Goal: Navigation & Orientation: Find specific page/section

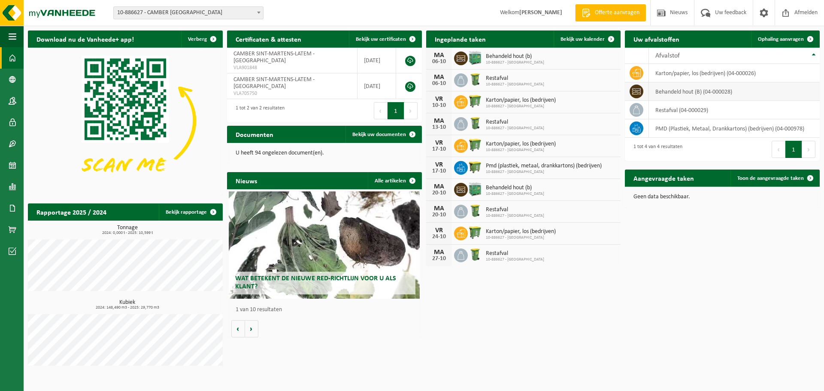
click at [666, 90] on td "behandeld hout (B) (04-000028)" at bounding box center [734, 91] width 171 height 18
click at [631, 91] on span at bounding box center [637, 92] width 14 height 14
click at [646, 92] on td at bounding box center [637, 91] width 24 height 18
click at [12, 228] on span at bounding box center [13, 229] width 8 height 21
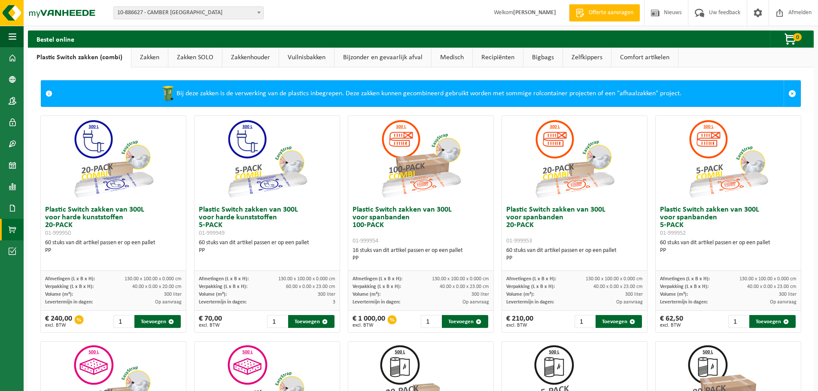
click at [370, 57] on link "Bijzonder en gevaarlijk afval" at bounding box center [383, 58] width 97 height 20
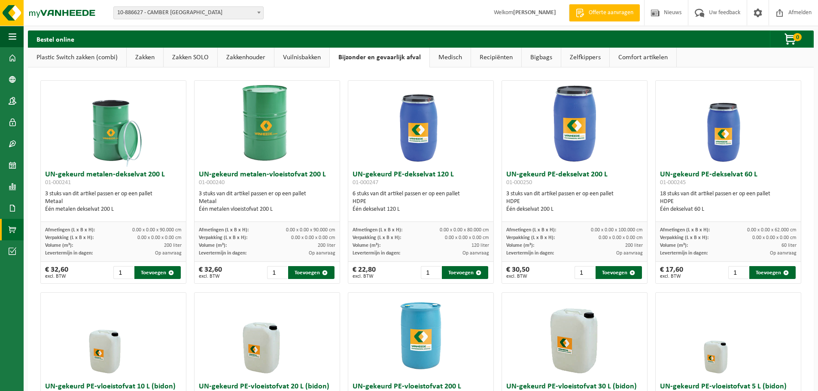
click at [297, 53] on link "Vuilnisbakken" at bounding box center [301, 58] width 55 height 20
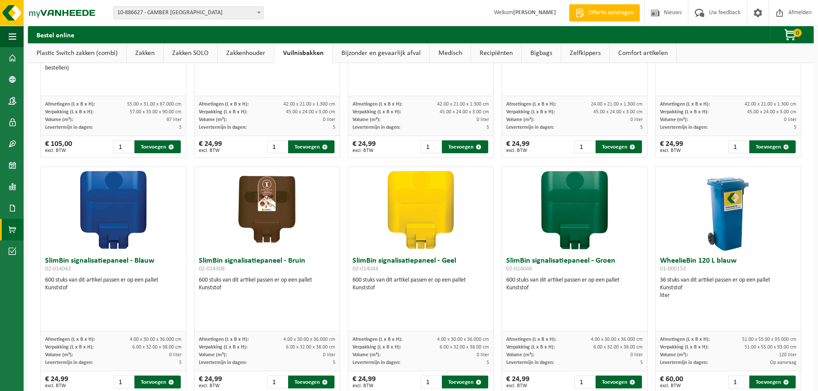
scroll to position [727, 0]
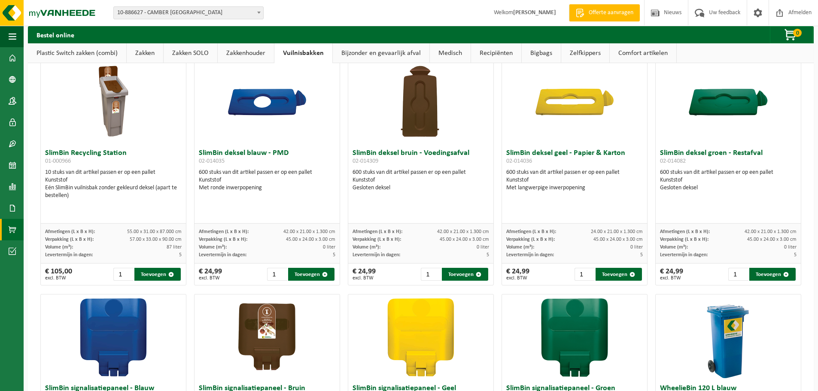
click at [538, 51] on link "Bigbags" at bounding box center [541, 53] width 39 height 20
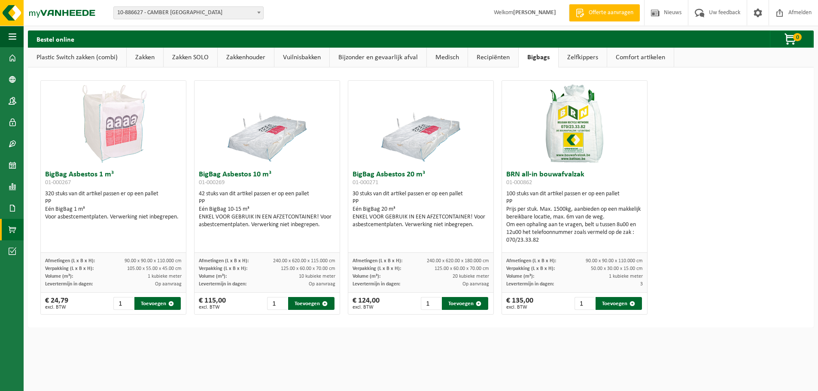
scroll to position [0, 0]
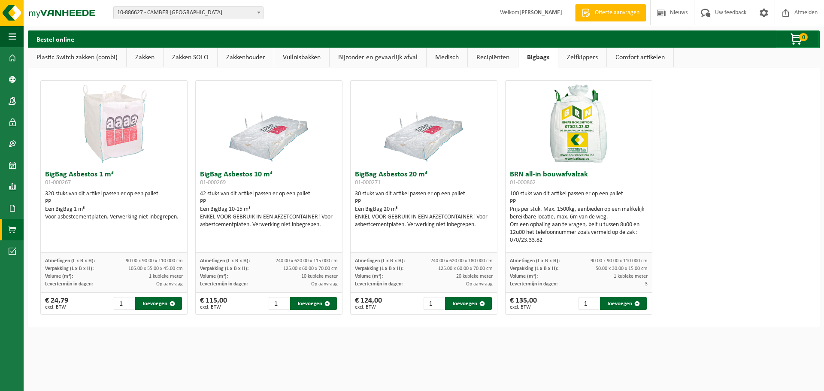
click at [496, 56] on link "Recipiënten" at bounding box center [493, 58] width 50 height 20
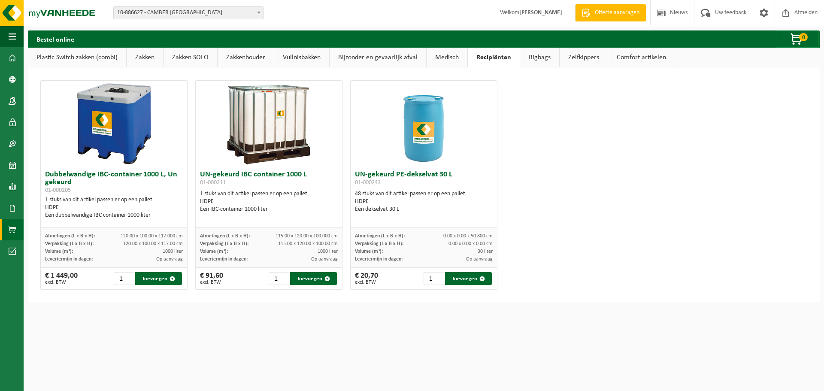
click at [453, 57] on link "Medisch" at bounding box center [447, 58] width 41 height 20
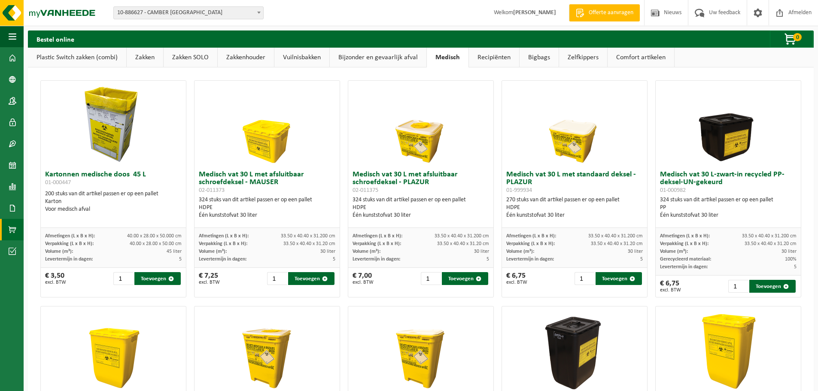
click at [151, 59] on link "Zakken" at bounding box center [145, 58] width 36 height 20
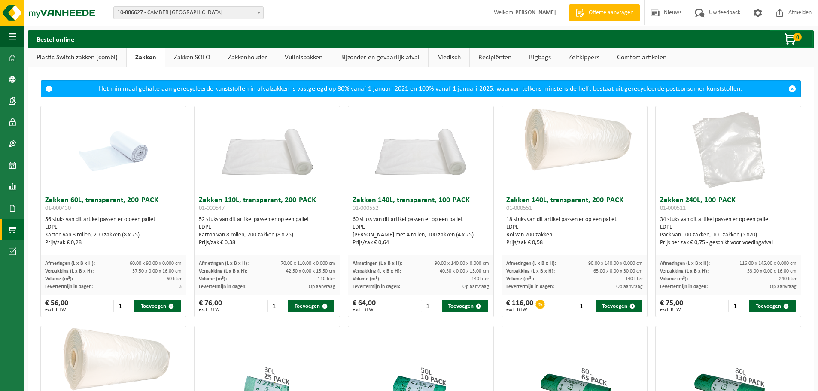
click at [192, 57] on link "Zakken SOLO" at bounding box center [192, 58] width 54 height 20
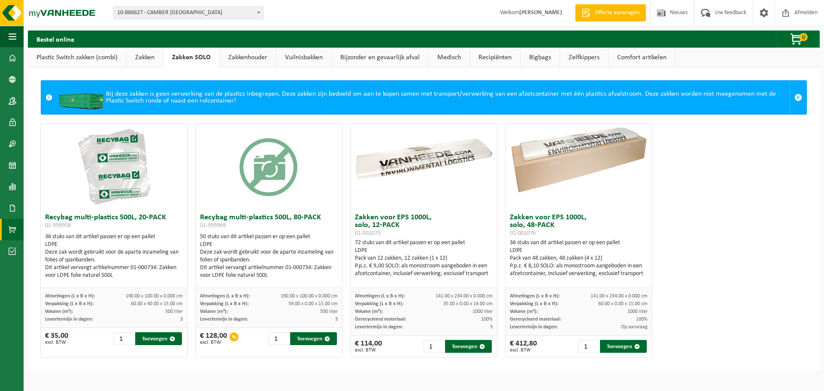
click at [235, 58] on link "Zakkenhouder" at bounding box center [248, 58] width 56 height 20
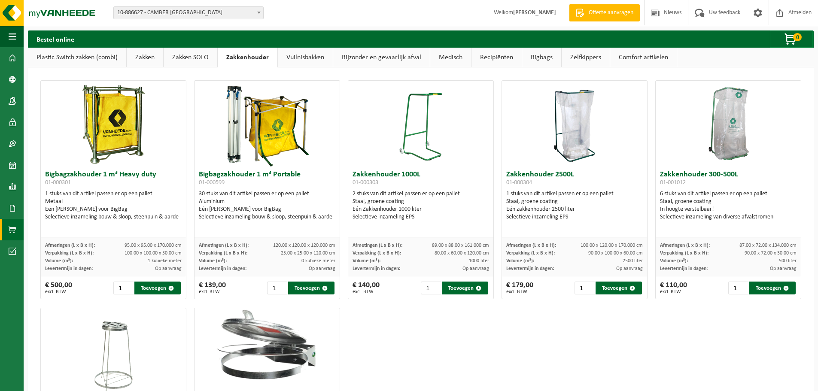
click at [295, 58] on link "Vuilnisbakken" at bounding box center [305, 58] width 55 height 20
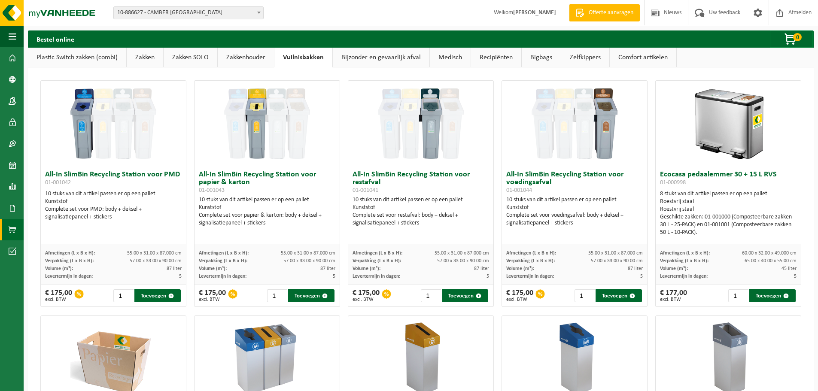
click at [373, 58] on link "Bijzonder en gevaarlijk afval" at bounding box center [381, 58] width 97 height 20
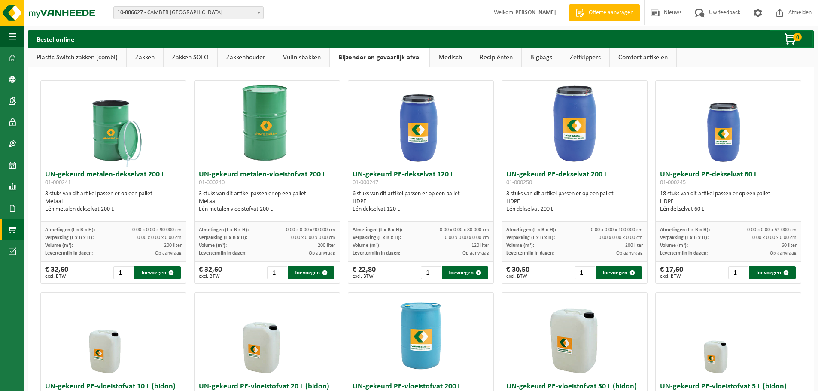
click at [452, 56] on link "Medisch" at bounding box center [450, 58] width 41 height 20
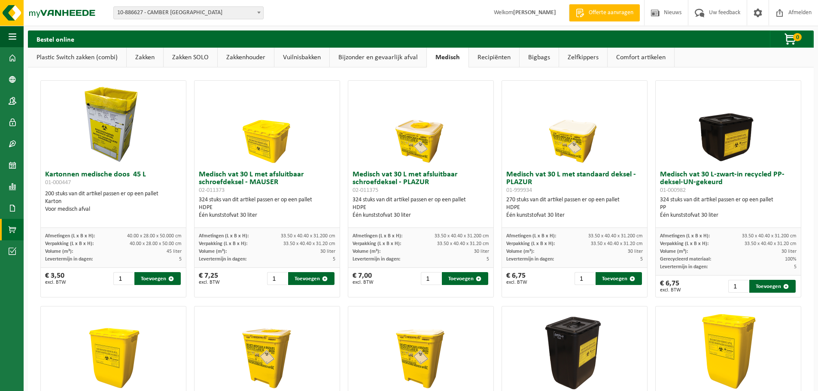
click at [499, 59] on link "Recipiënten" at bounding box center [494, 58] width 50 height 20
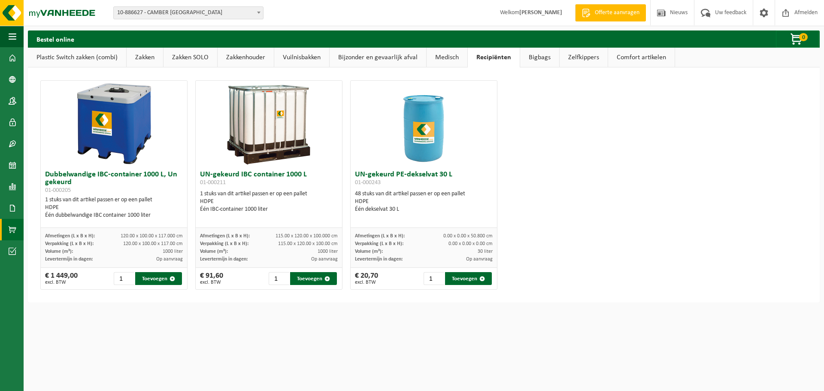
click at [534, 60] on link "Bigbags" at bounding box center [539, 58] width 39 height 20
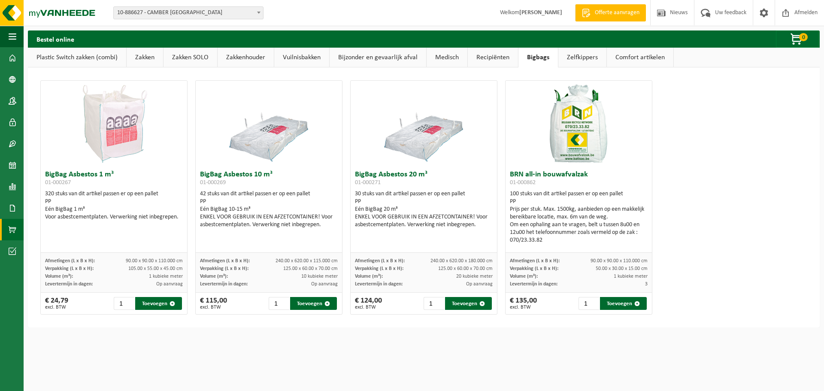
click at [580, 58] on link "Zelfkippers" at bounding box center [583, 58] width 48 height 20
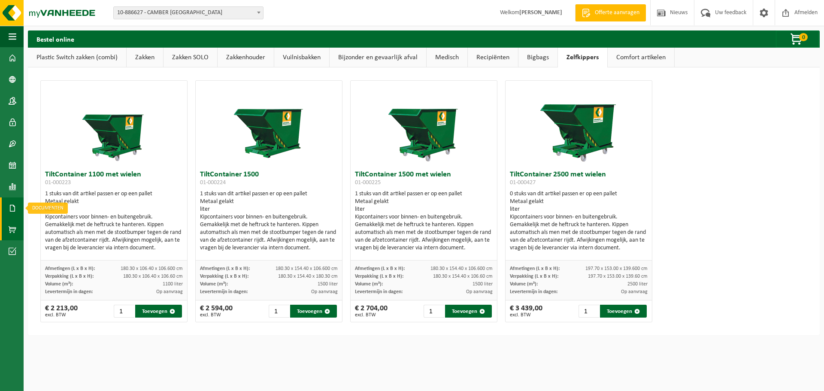
click at [9, 209] on span at bounding box center [13, 208] width 8 height 21
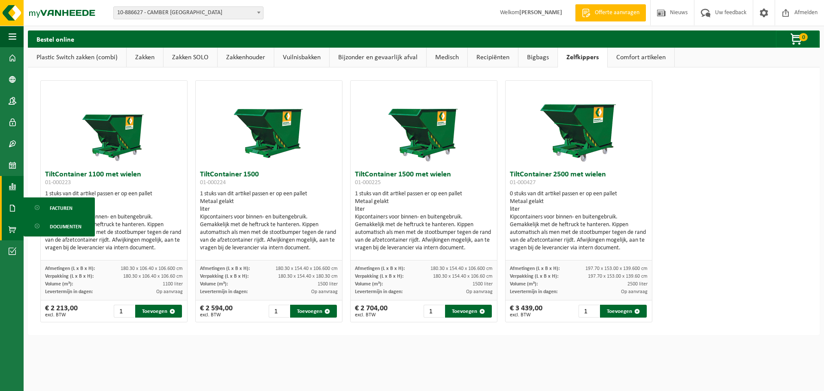
click at [9, 191] on span at bounding box center [13, 186] width 8 height 21
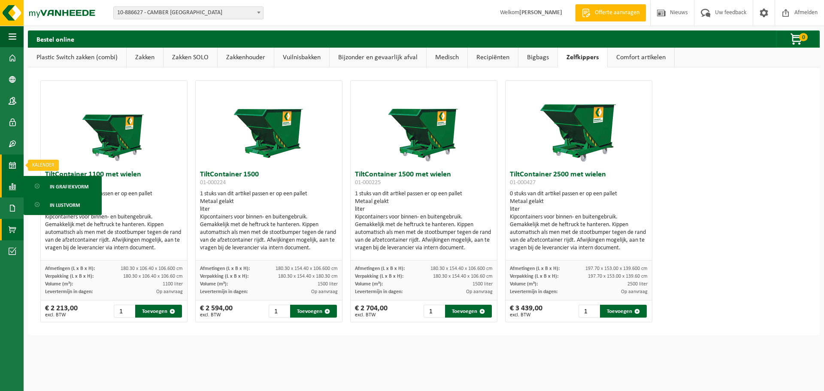
click at [12, 163] on span at bounding box center [13, 165] width 8 height 21
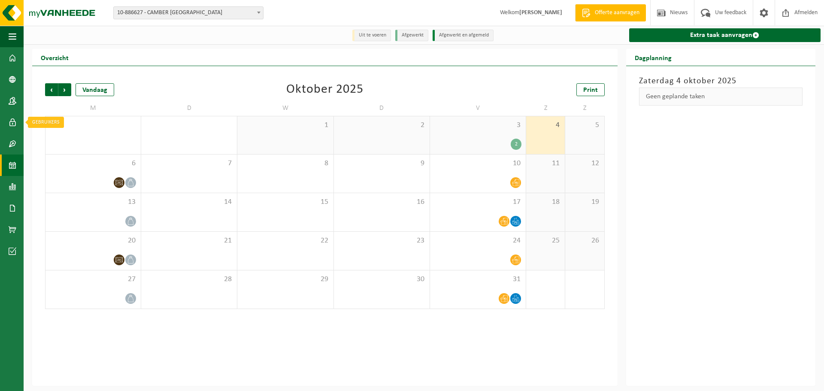
click at [9, 122] on span at bounding box center [13, 122] width 8 height 21
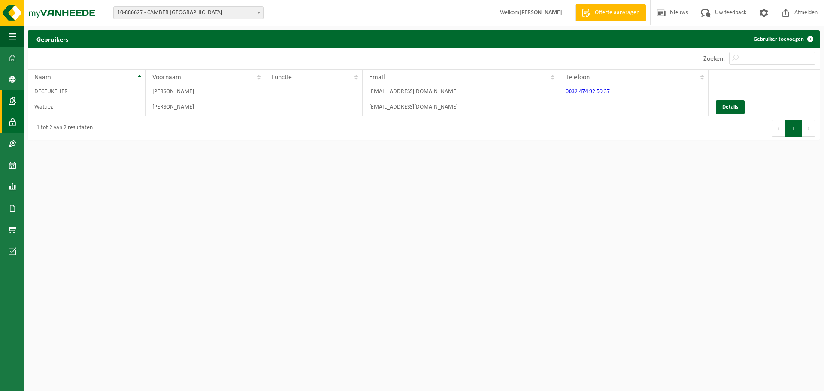
click at [11, 102] on span at bounding box center [13, 100] width 8 height 21
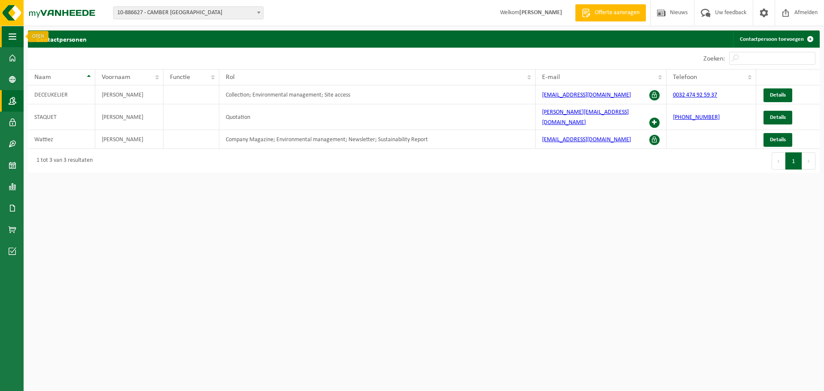
click at [6, 40] on button "Navigatie" at bounding box center [12, 36] width 24 height 21
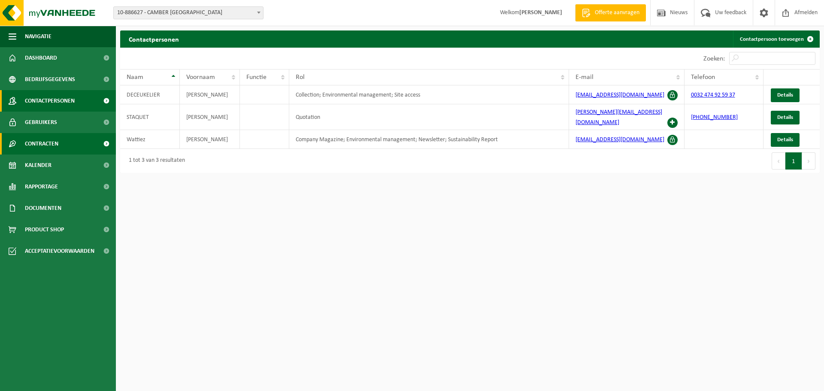
click at [50, 148] on span "Contracten" at bounding box center [41, 143] width 33 height 21
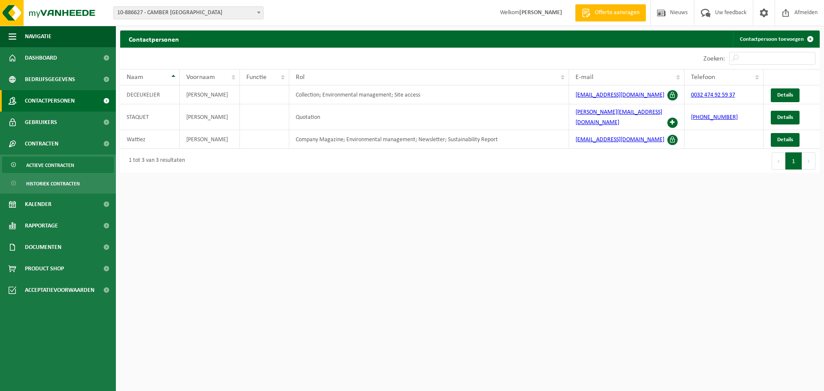
click at [57, 164] on span "Actieve contracten" at bounding box center [50, 165] width 48 height 16
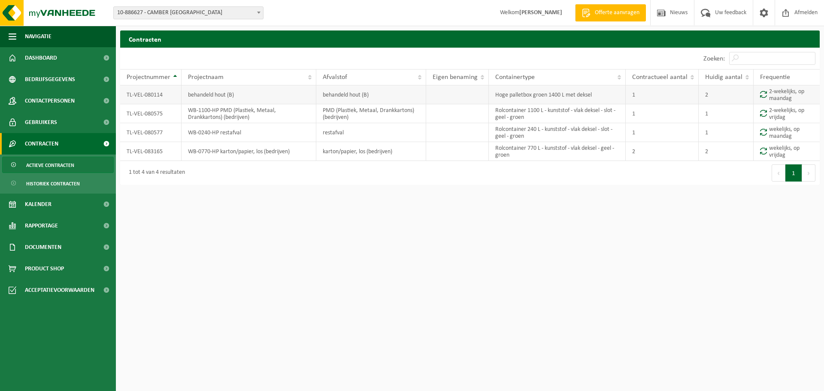
click at [355, 96] on td "behandeld hout (B)" at bounding box center [370, 94] width 109 height 19
click at [554, 95] on td "Hoge palletbox groen 1400 L met deksel" at bounding box center [557, 94] width 137 height 19
click at [135, 93] on td "TL-VEL-080114" at bounding box center [150, 94] width 61 height 19
click at [67, 59] on link "Dashboard" at bounding box center [58, 57] width 116 height 21
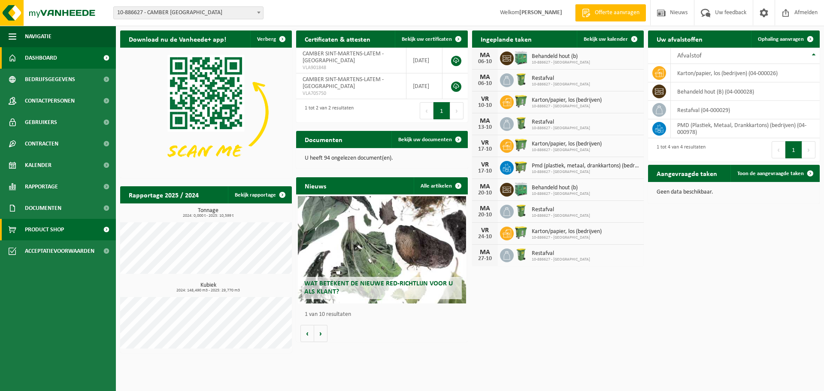
click at [36, 232] on span "Product Shop" at bounding box center [44, 229] width 39 height 21
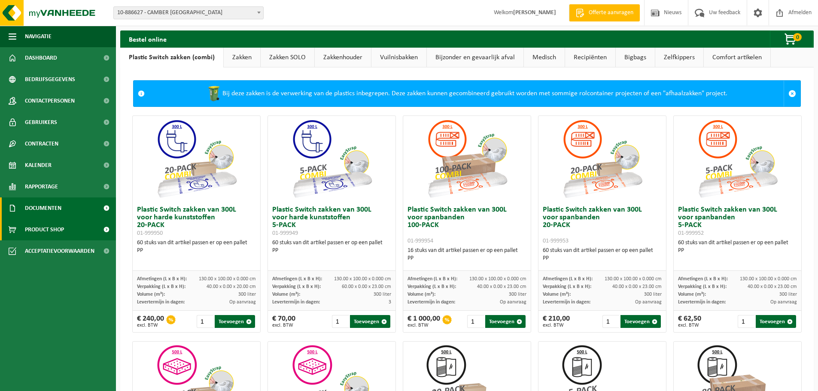
click at [38, 211] on span "Documenten" at bounding box center [43, 208] width 36 height 21
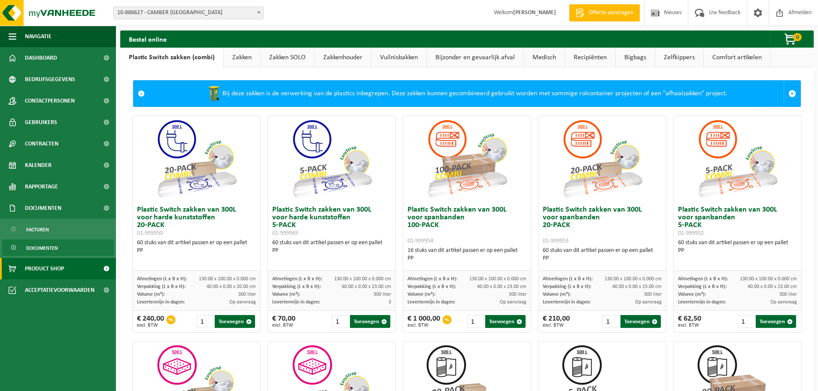
click at [37, 248] on span "Documenten" at bounding box center [42, 248] width 32 height 16
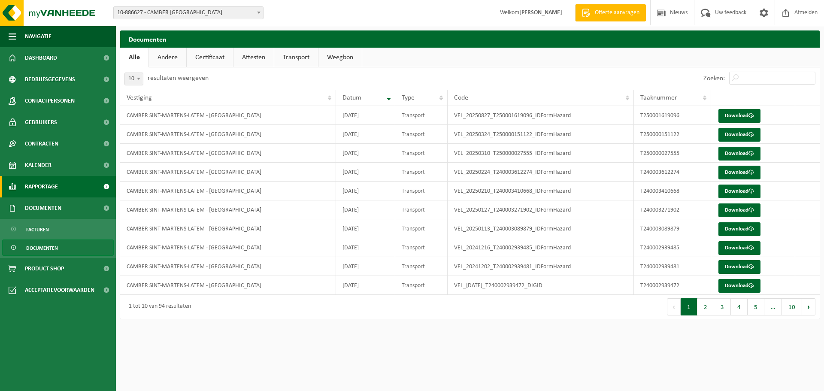
click at [38, 192] on span "Rapportage" at bounding box center [41, 186] width 33 height 21
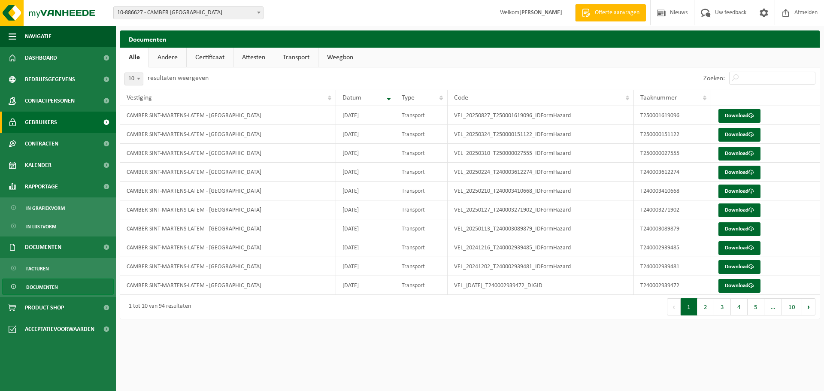
click at [31, 127] on span "Gebruikers" at bounding box center [41, 122] width 32 height 21
